Goal: Task Accomplishment & Management: Complete application form

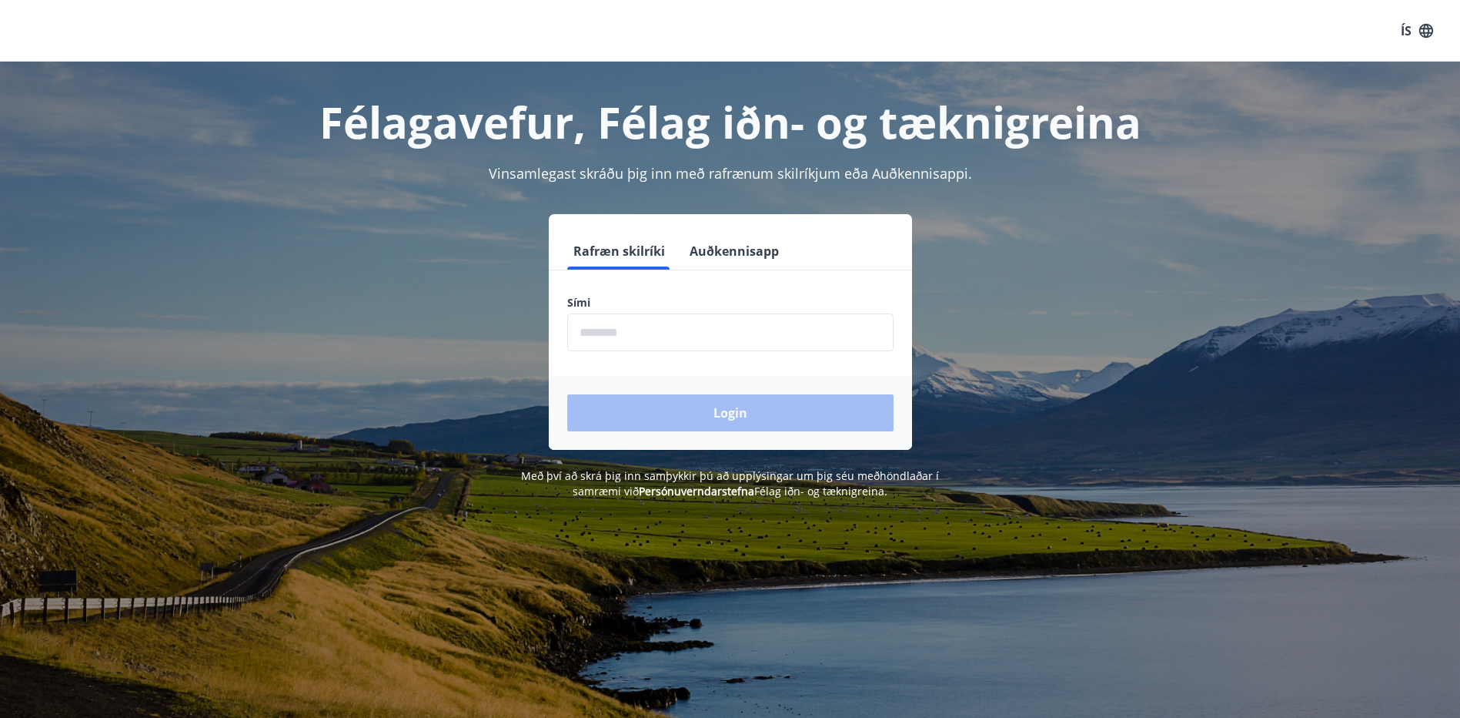
click at [596, 335] on input "phone" at bounding box center [730, 332] width 326 height 38
type input "********"
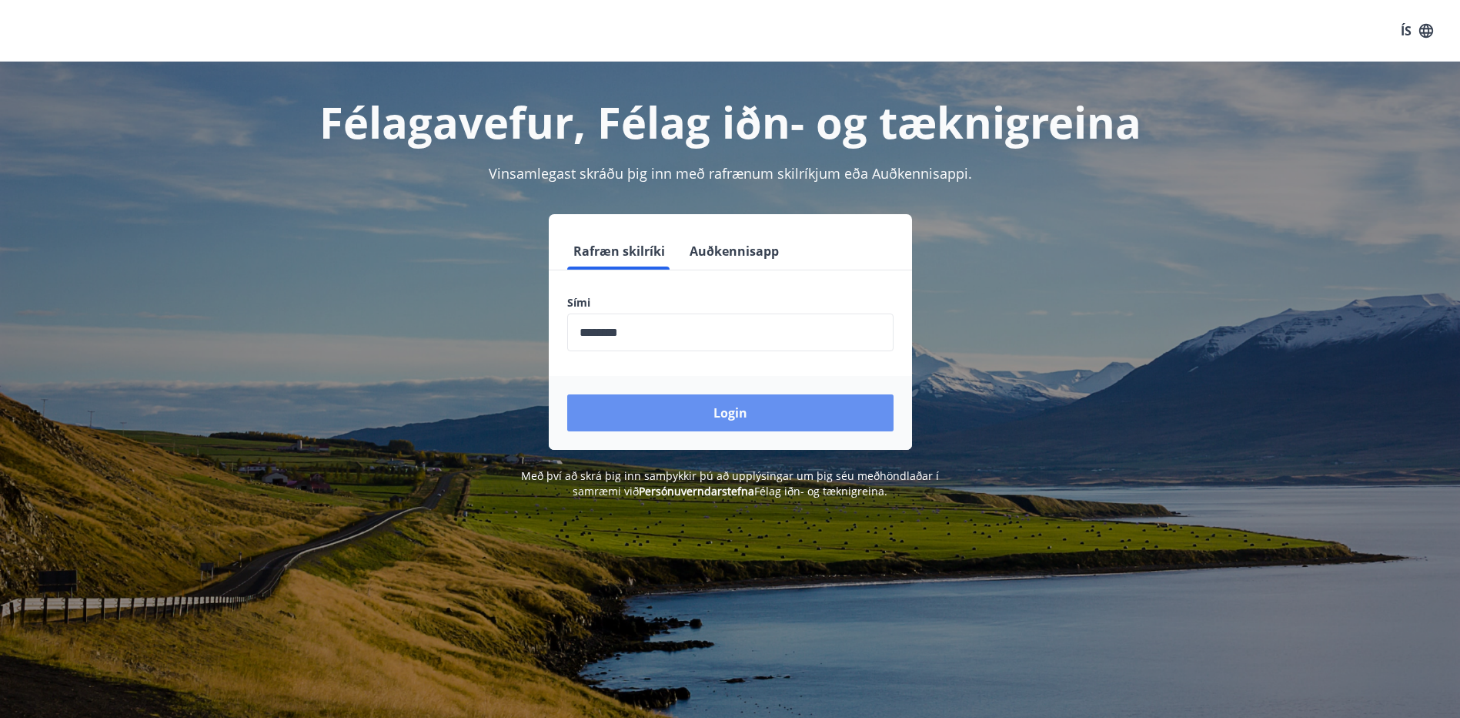
click at [722, 408] on button "Login" at bounding box center [730, 412] width 326 height 37
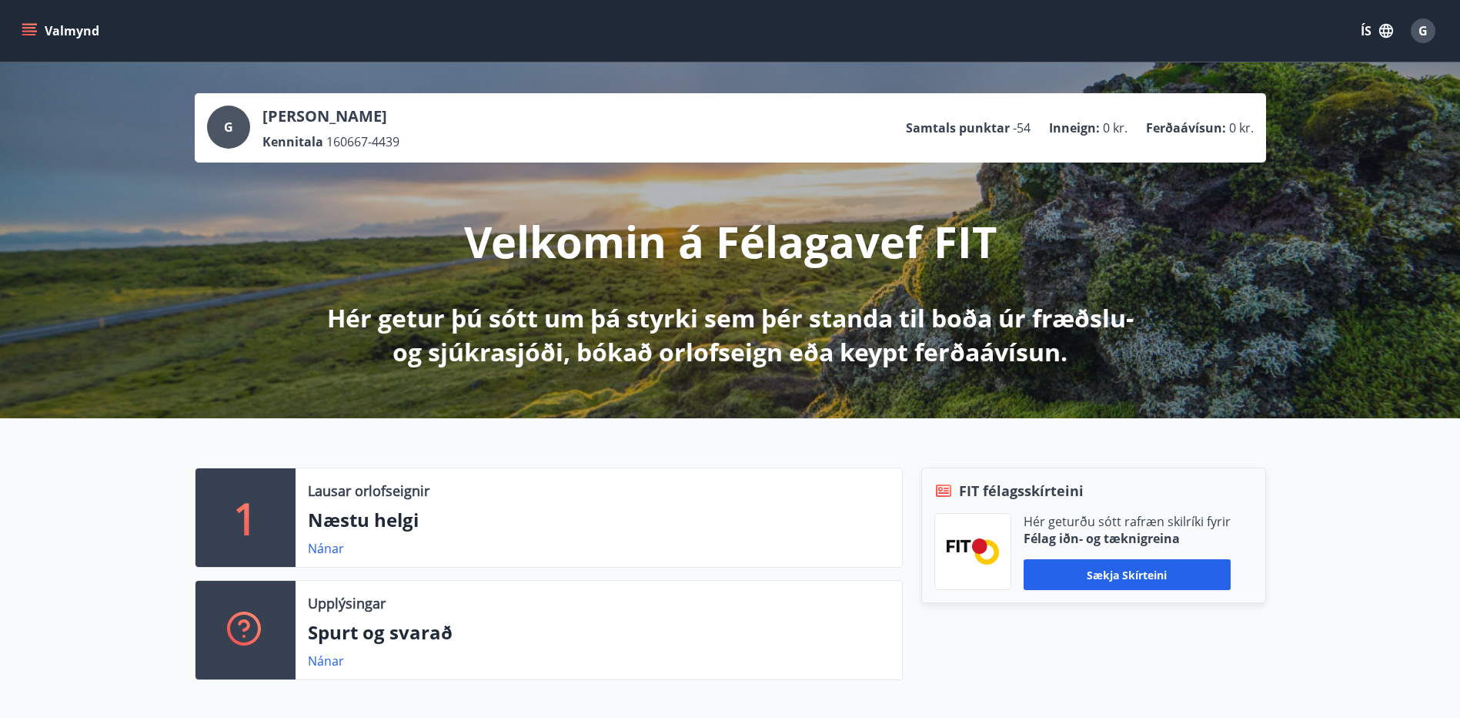
click at [32, 29] on icon "menu" at bounding box center [29, 30] width 15 height 15
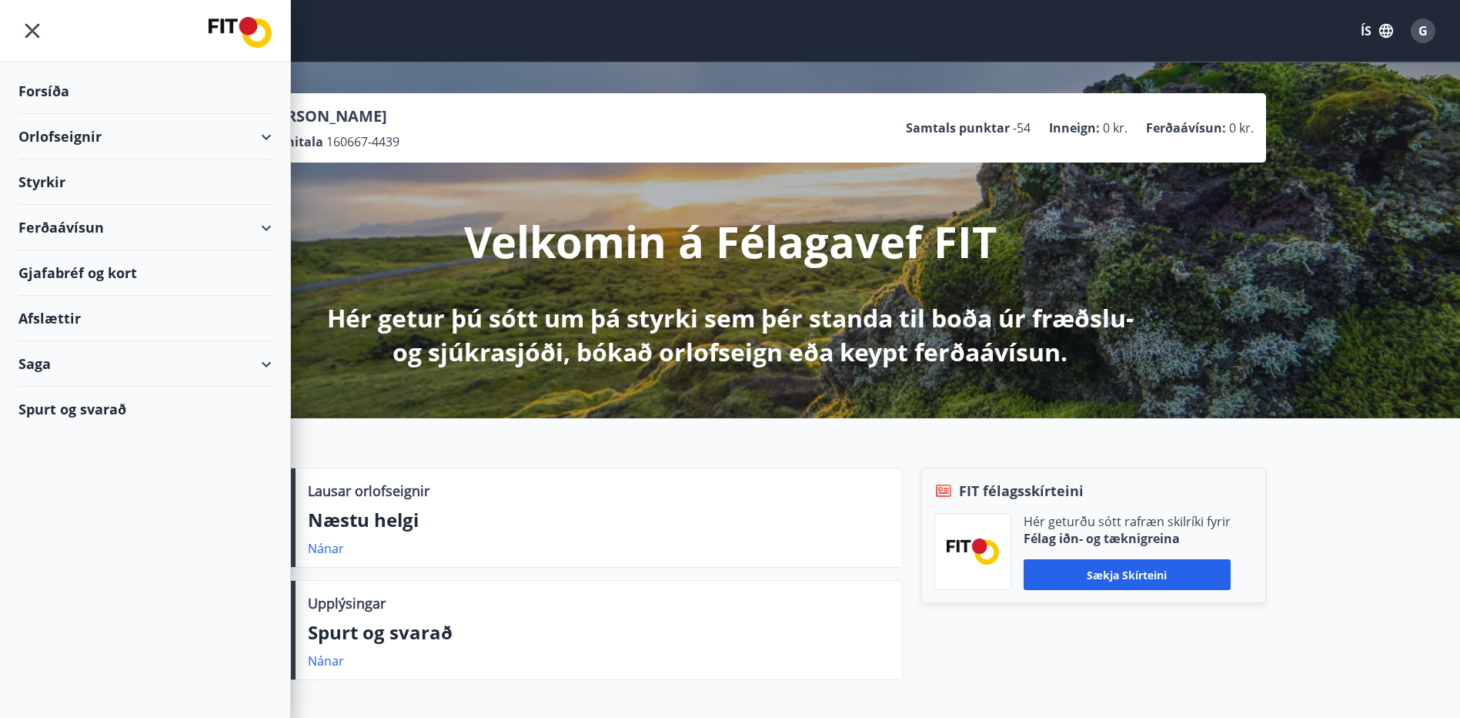
click at [52, 182] on div "Styrkir" at bounding box center [144, 181] width 253 height 45
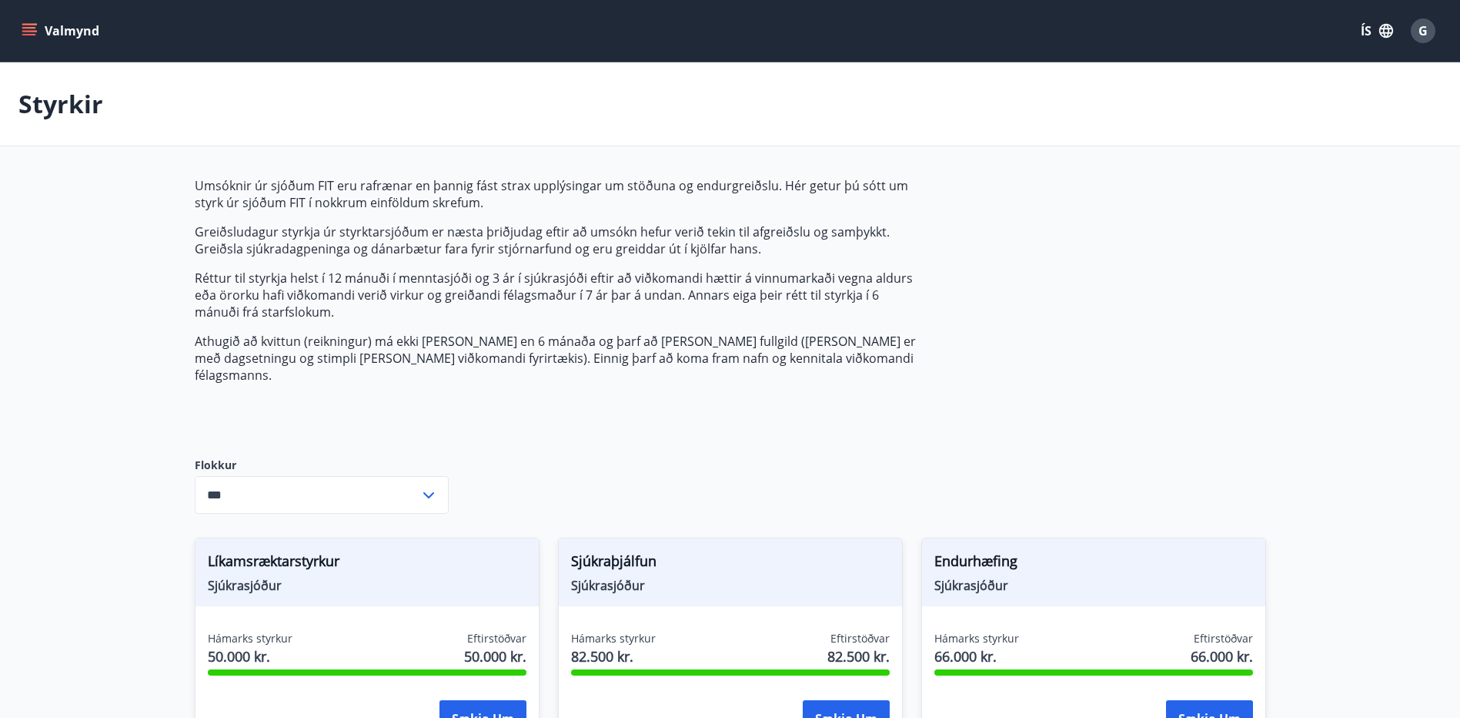
type input "***"
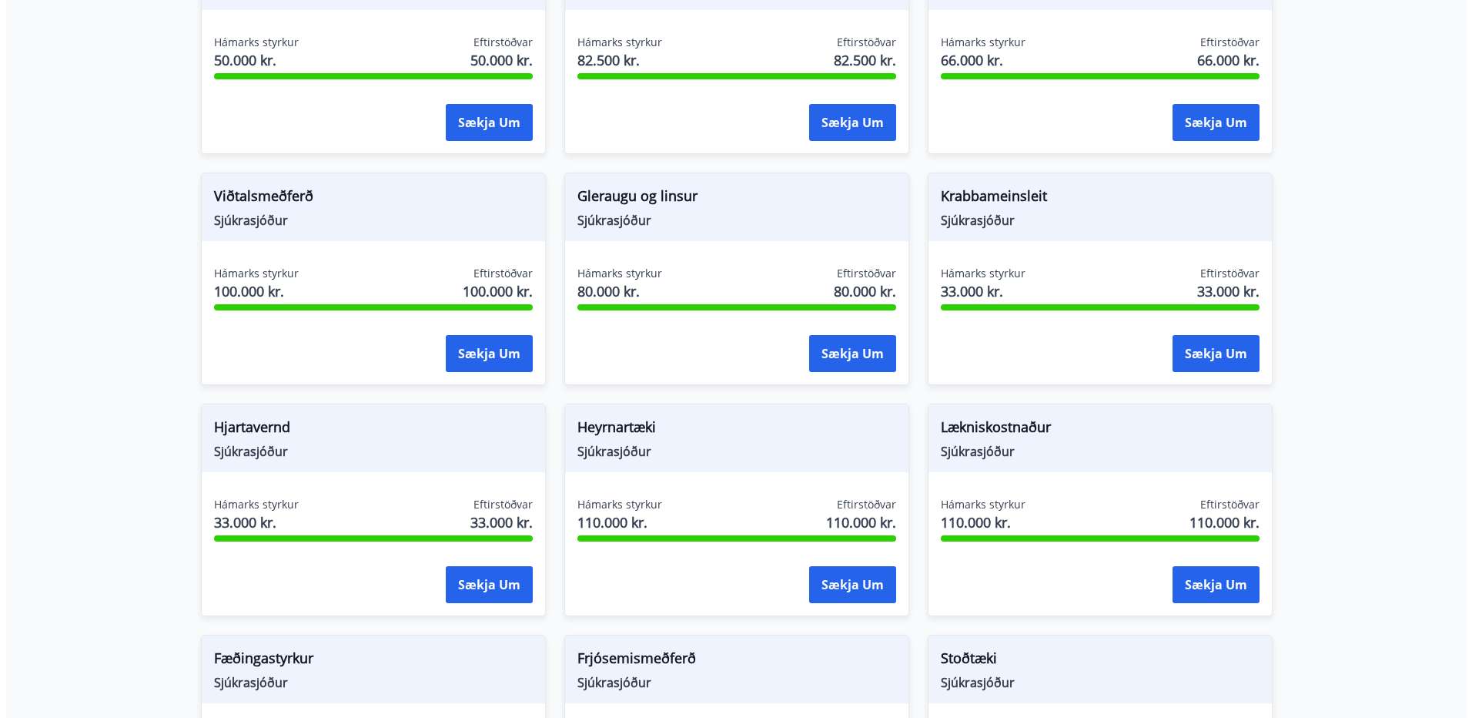
scroll to position [616, 0]
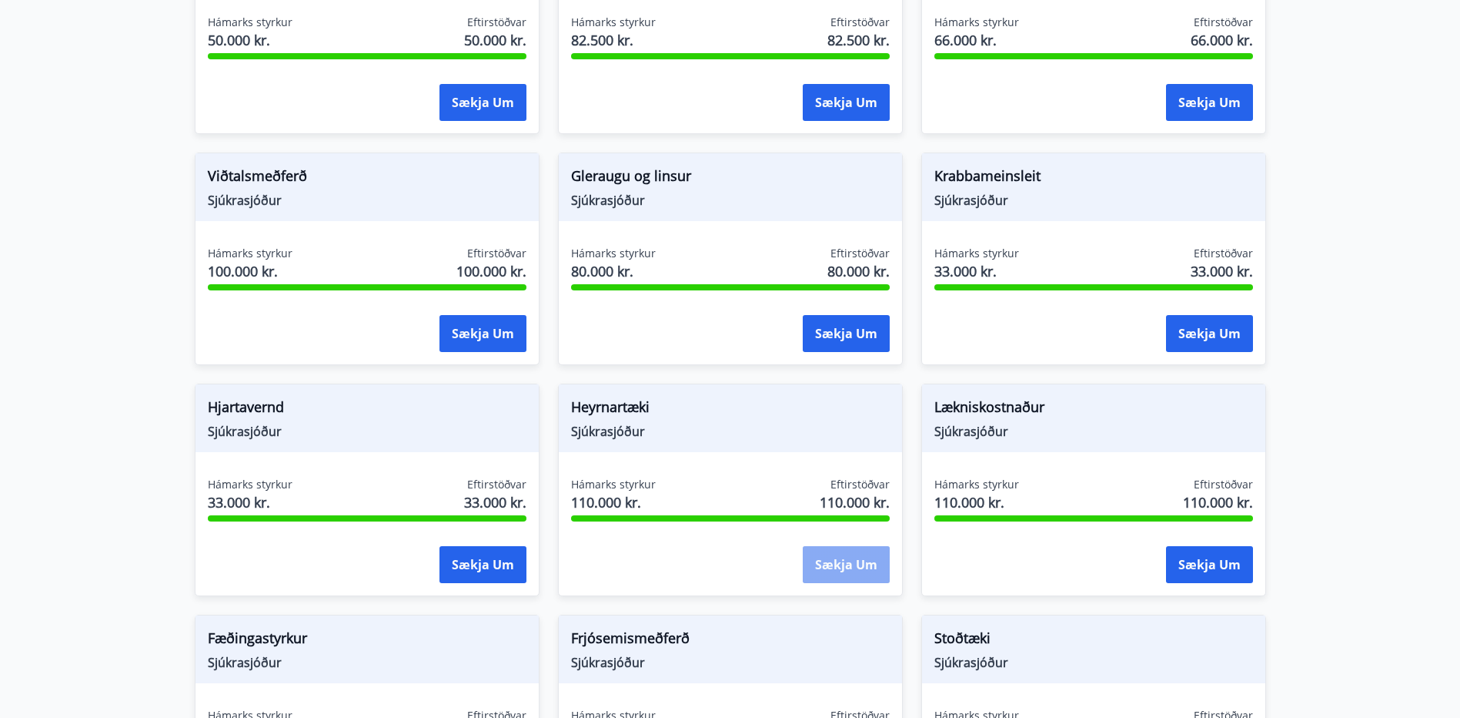
click at [841, 548] on button "Sækja um" at bounding box center [846, 564] width 87 height 37
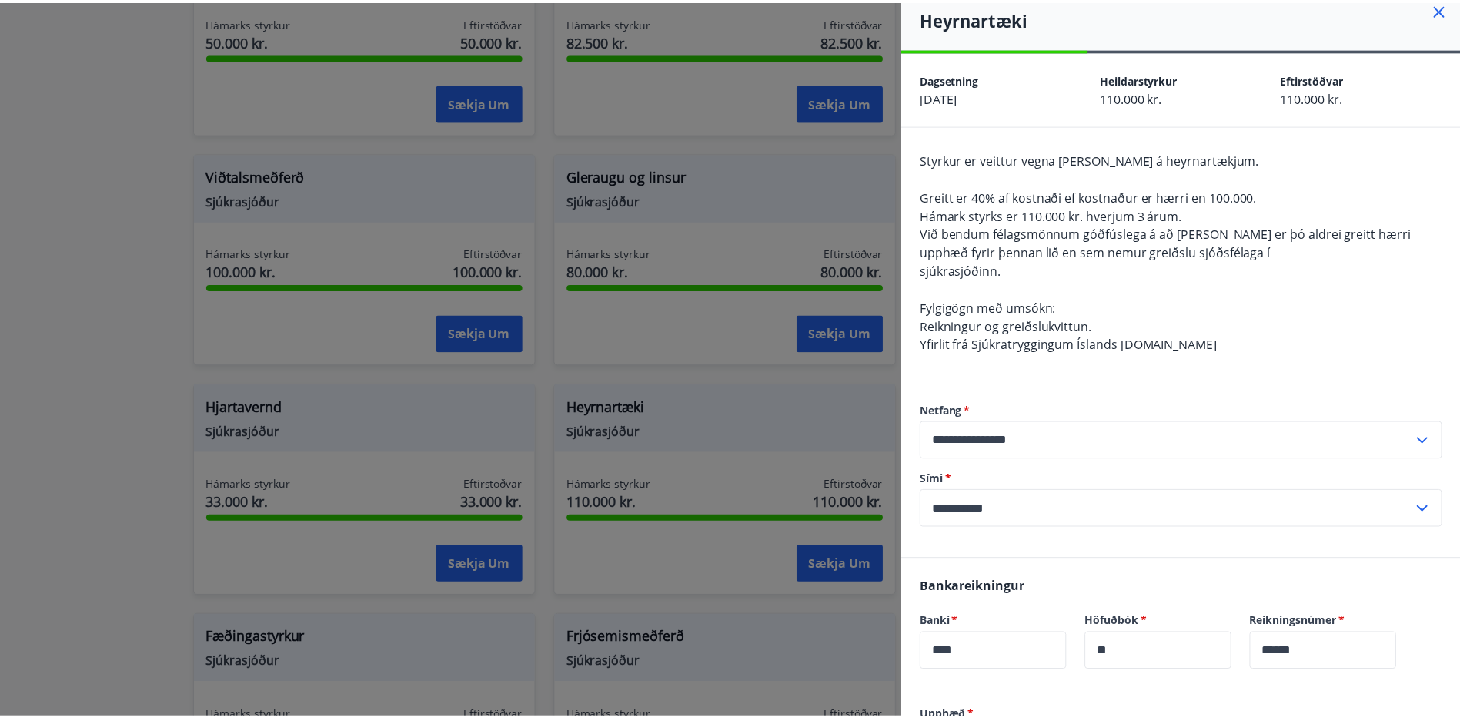
scroll to position [0, 0]
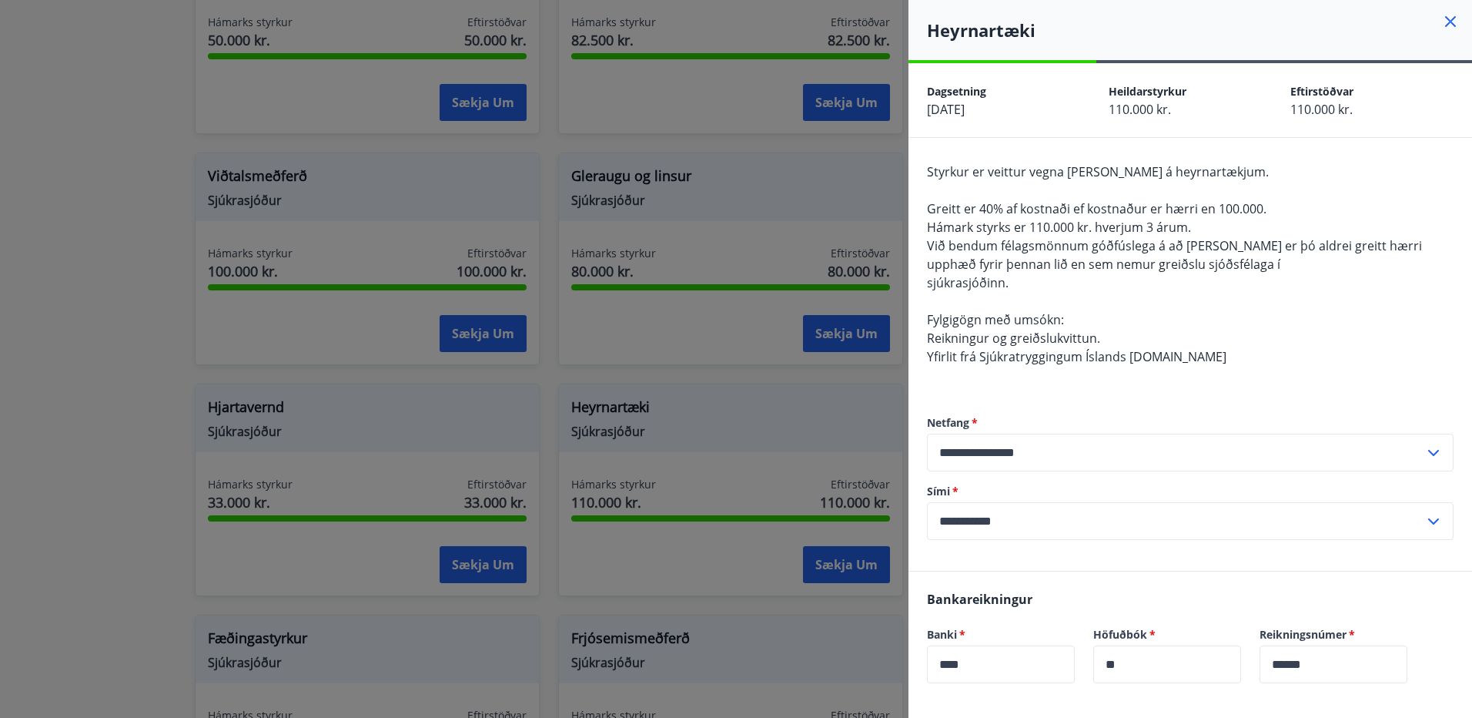
click at [1441, 18] on icon at bounding box center [1450, 21] width 18 height 18
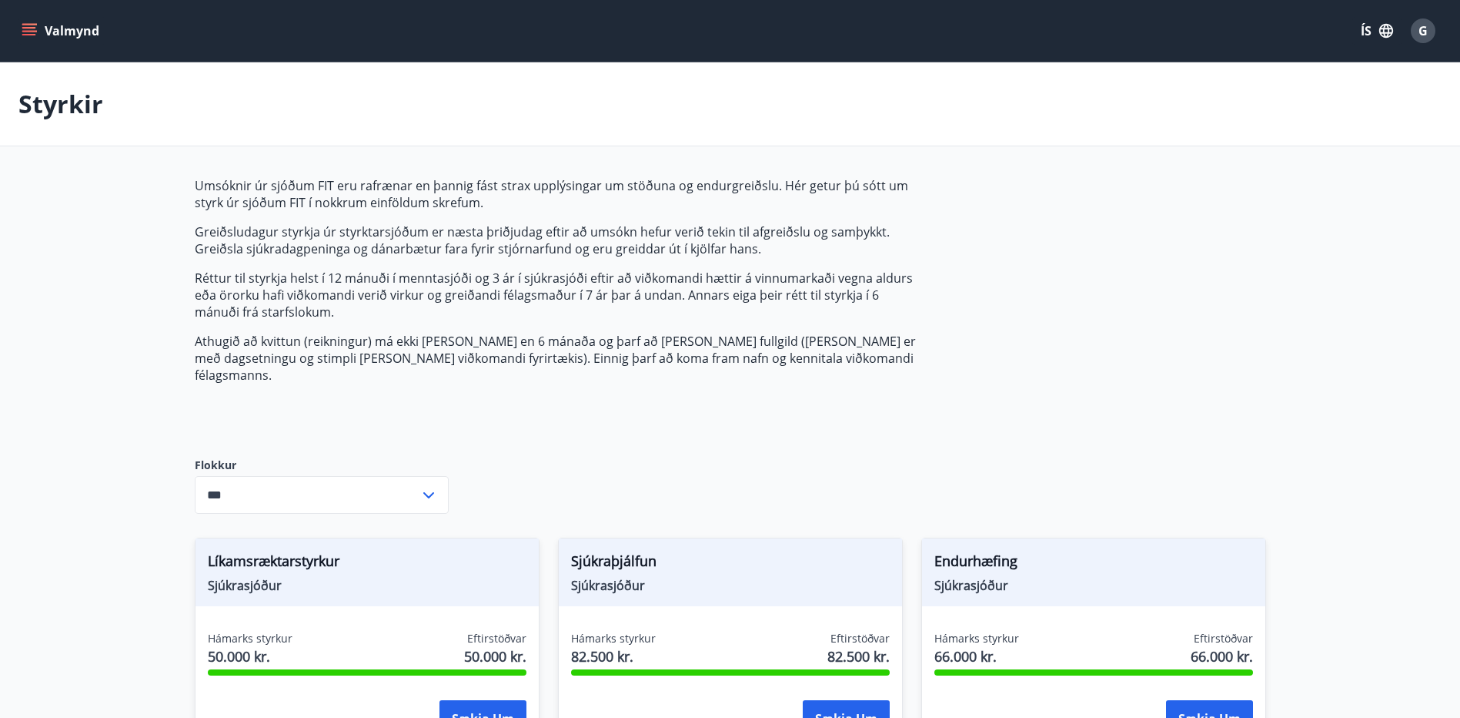
click at [25, 28] on icon "menu" at bounding box center [29, 28] width 14 height 2
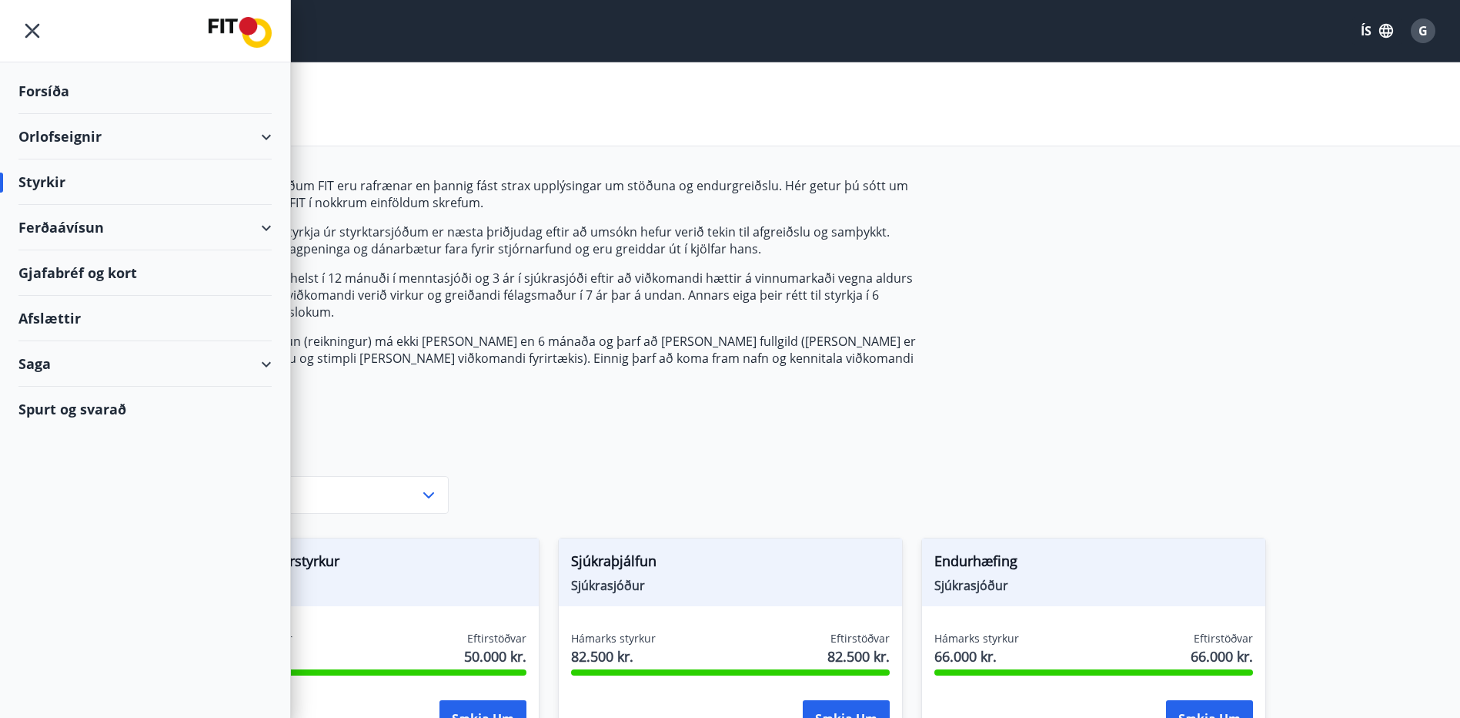
click at [1420, 30] on span "G" at bounding box center [1423, 30] width 9 height 17
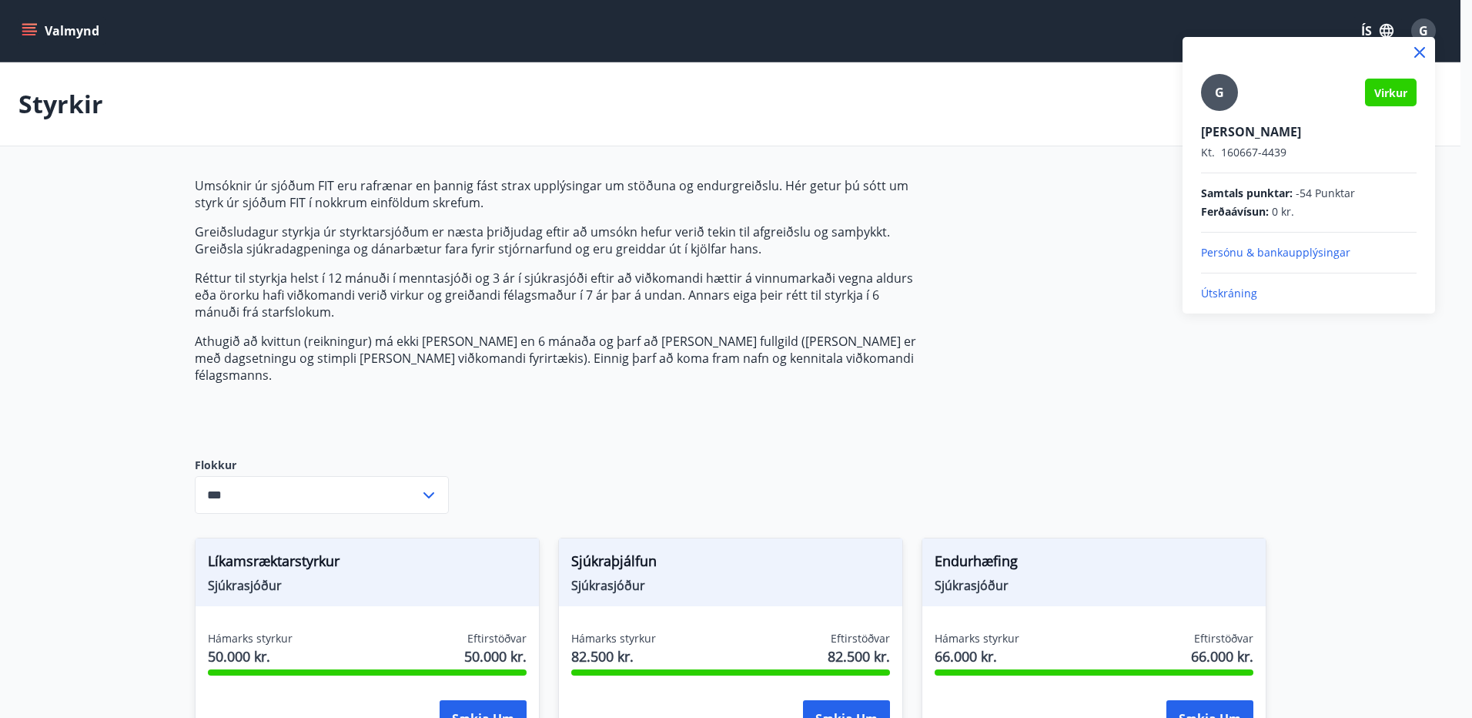
click at [1229, 291] on p "Útskráning" at bounding box center [1309, 293] width 216 height 15
